Goal: Transaction & Acquisition: Purchase product/service

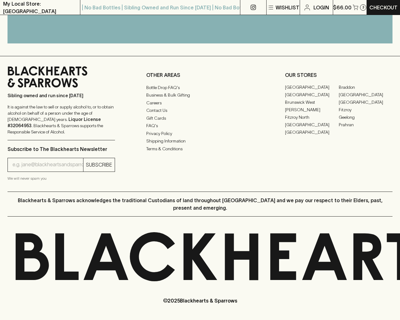
scroll to position [283, 0]
type input "[EMAIL_ADDRESS]"
type input "1"
type input "e"
checkbox input "true"
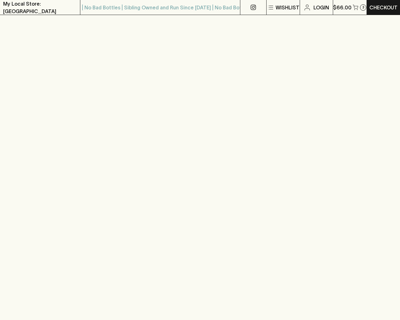
scroll to position [734, 0]
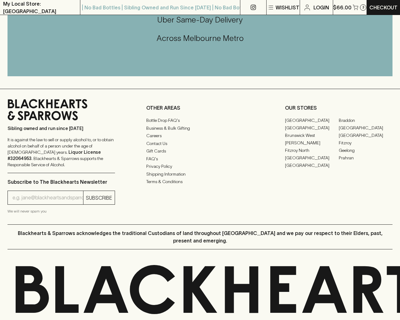
type input "1"
type input "[EMAIL_ADDRESS]"
type input "e"
type input "Elderton E Series Chardonnay 2023"
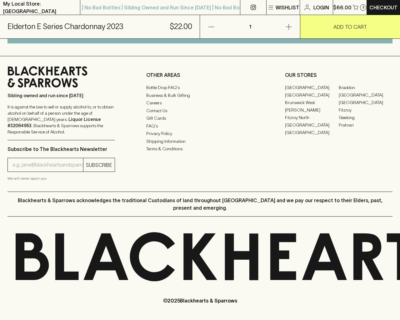
scroll to position [377, 0]
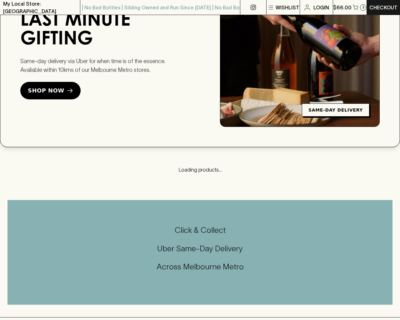
scroll to position [965, 0]
